Goal: Navigation & Orientation: Find specific page/section

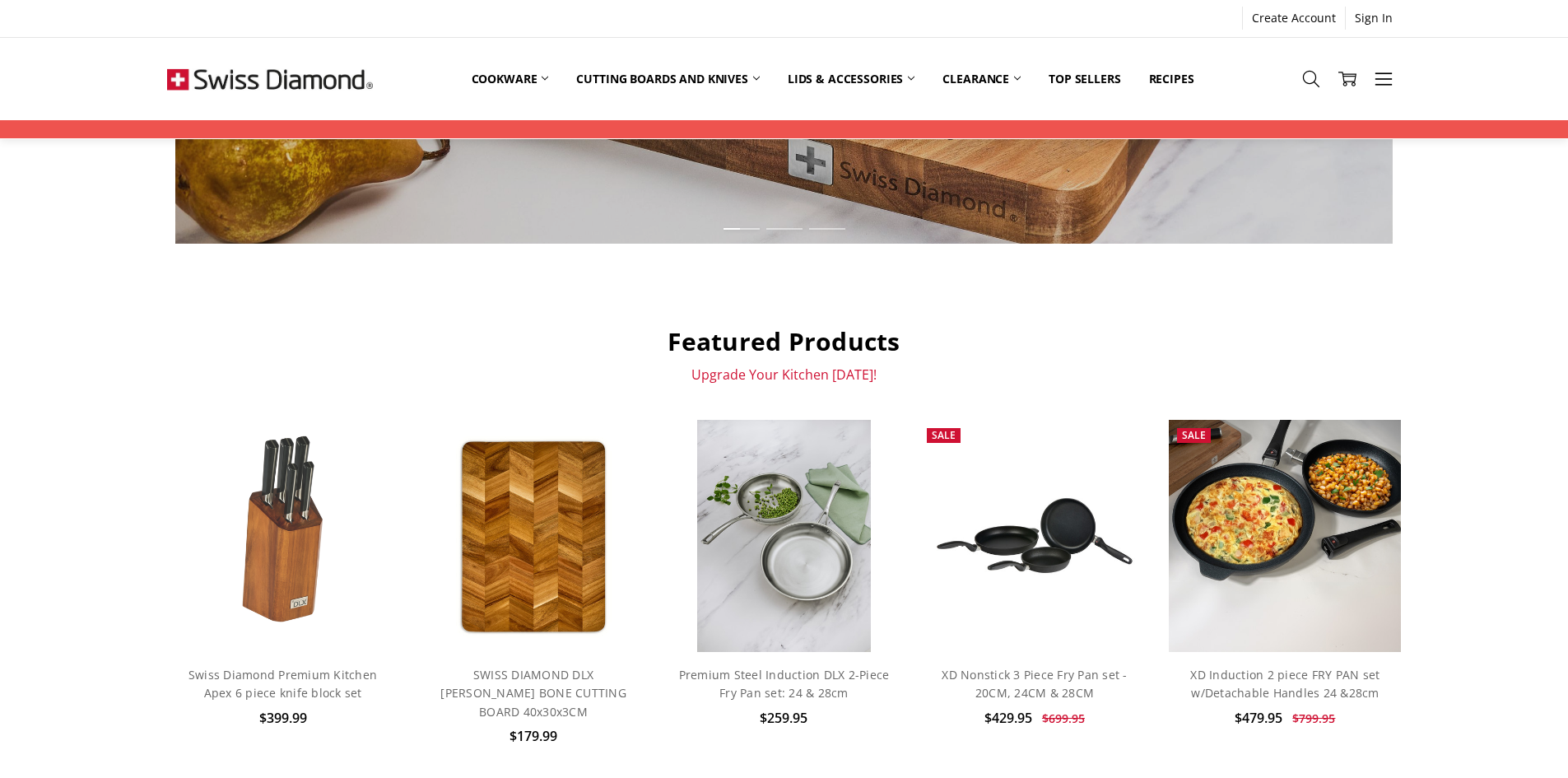
scroll to position [411, 0]
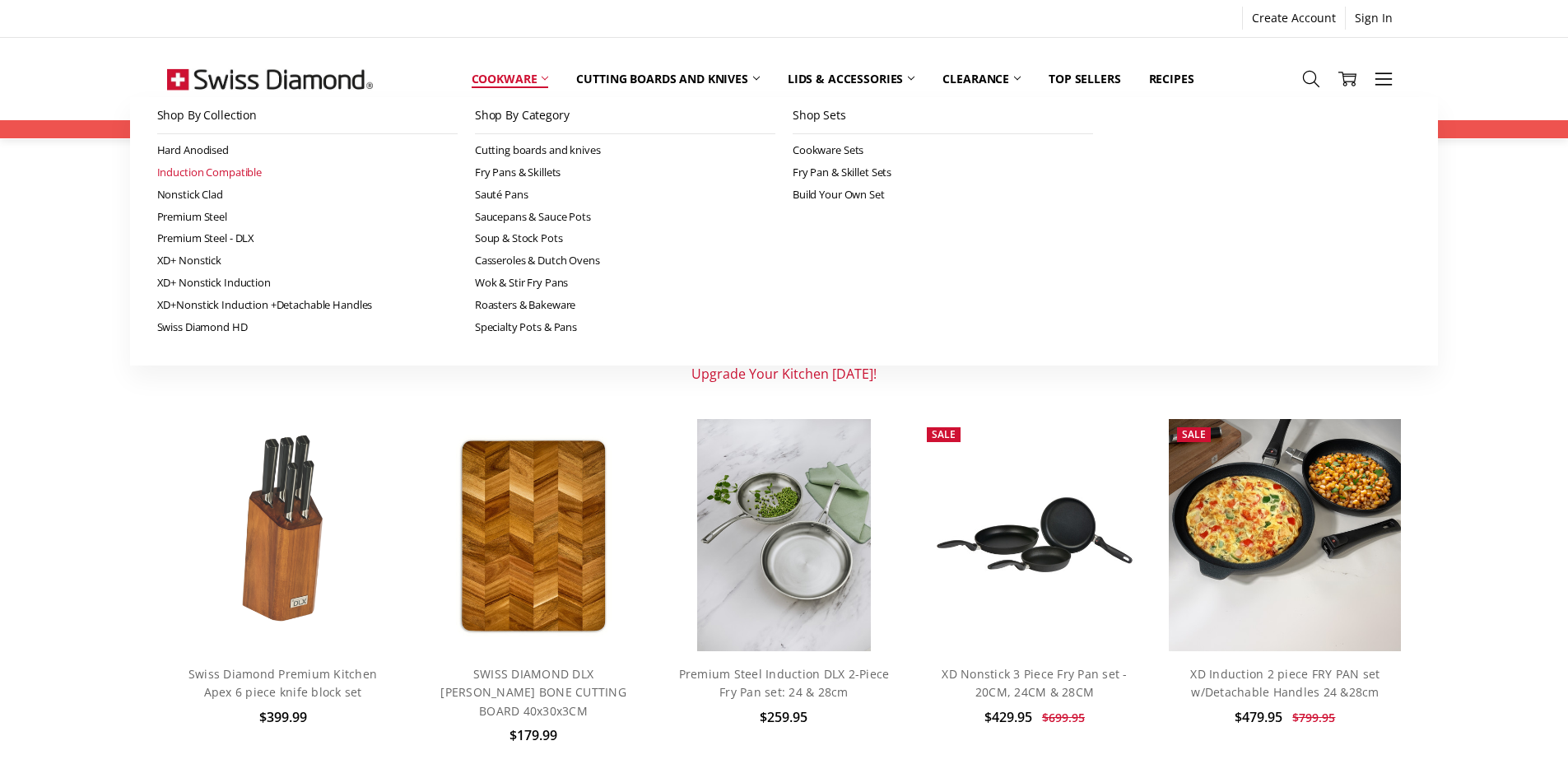
click at [236, 169] on link "Induction Compatible" at bounding box center [307, 172] width 301 height 22
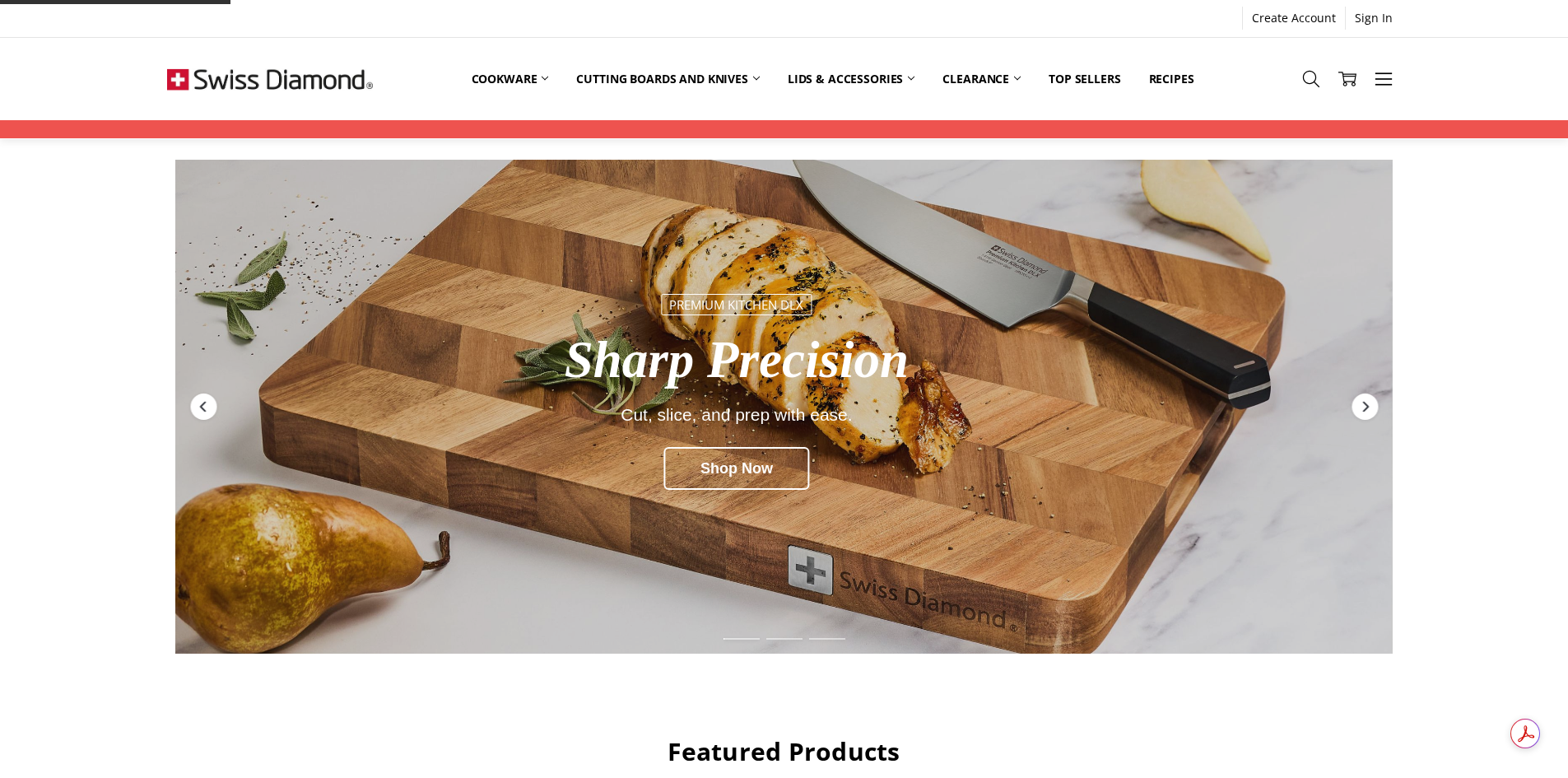
scroll to position [411, 0]
